Goal: Complete application form

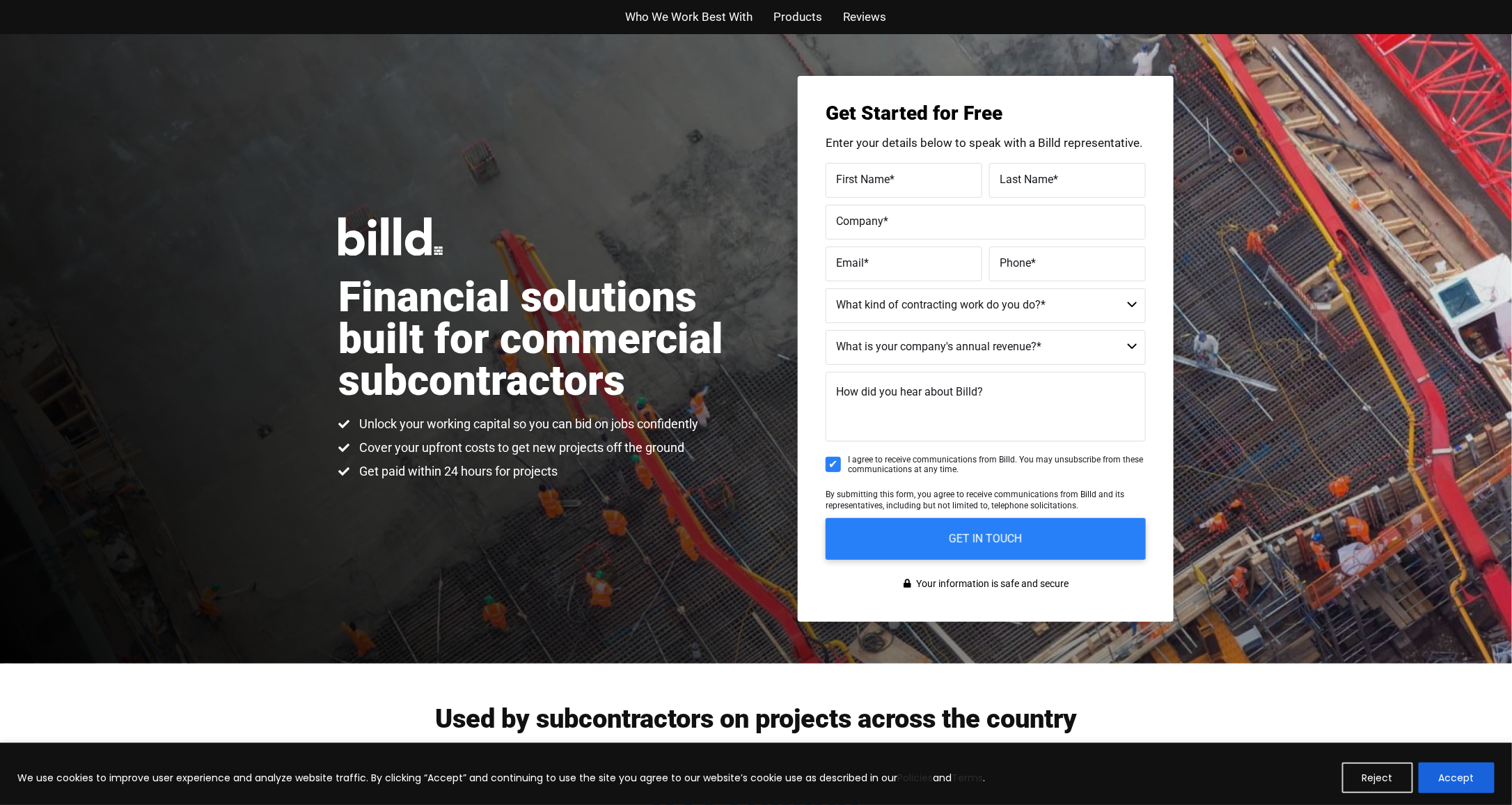
click at [899, 175] on label "First Name *" at bounding box center [904, 180] width 136 height 21
click at [899, 175] on input "First Name *" at bounding box center [904, 181] width 157 height 35
type input "[PERSON_NAME]"
type input "[PERSON_NAME] III"
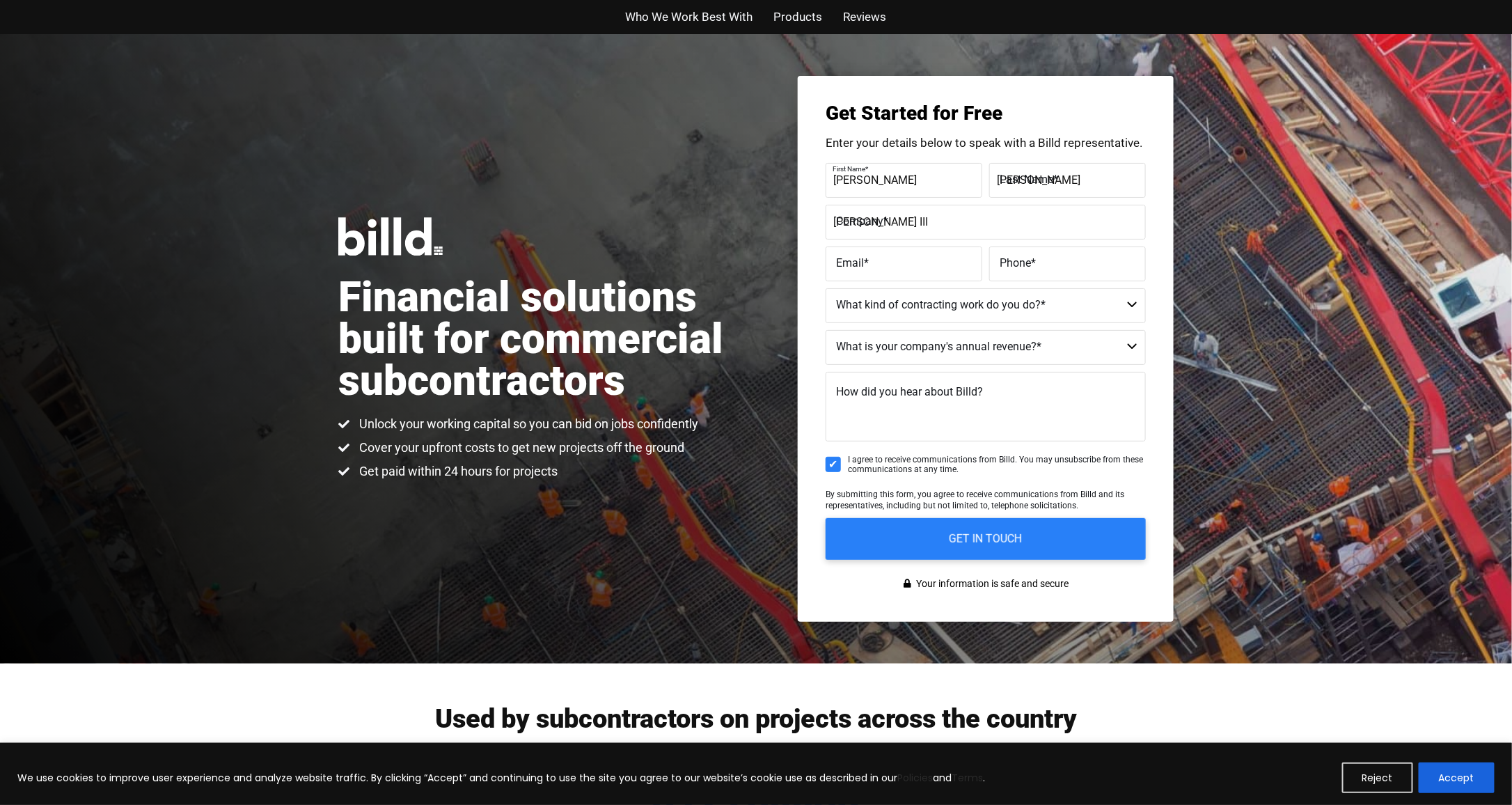
type input "[EMAIL_ADDRESS][DOMAIN_NAME]"
type input "[PHONE_NUMBER]"
click at [1134, 309] on select "Commercial Commercial and Residential Residential Not a Contractor" at bounding box center [986, 305] width 320 height 35
select select "Commercial"
click at [826, 288] on select "Commercial Commercial and Residential Residential Not a Contractor" at bounding box center [986, 305] width 320 height 35
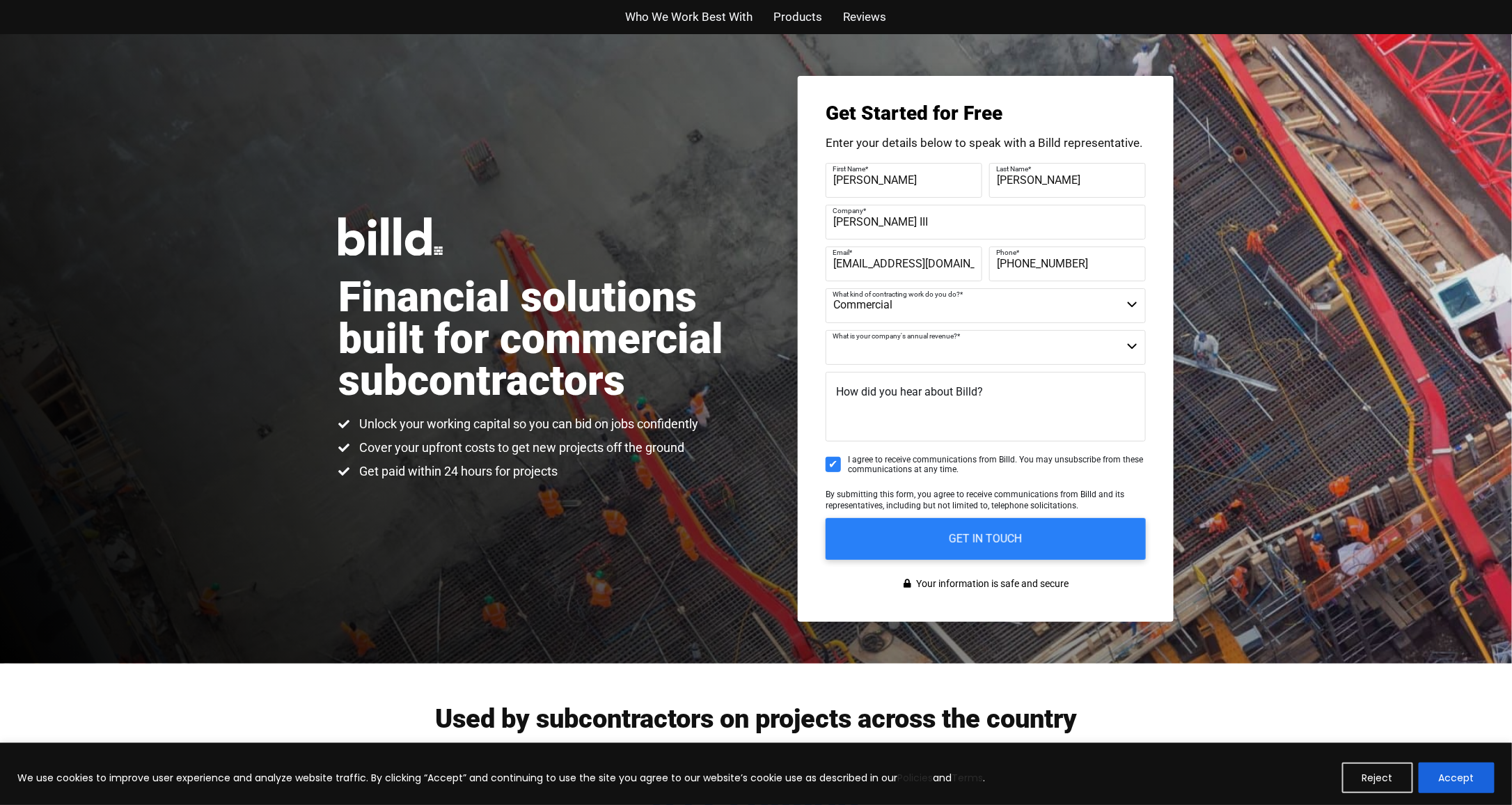
click at [1130, 348] on select "$40M + $25M - $40M $8M - $25M $4M - $8M $2M - $4M $1M - $2M Less than $1M" at bounding box center [986, 347] width 320 height 35
select select "Less than $1M"
click at [826, 330] on select "$40M + $25M - $40M $8M - $25M $4M - $8M $2M - $4M $1M - $2M Less than $1M" at bounding box center [986, 347] width 320 height 35
click at [988, 542] on input "GET IN TOUCH" at bounding box center [986, 539] width 336 height 44
